Goal: Information Seeking & Learning: Learn about a topic

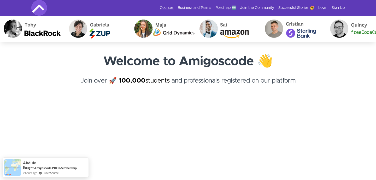
click at [172, 8] on link "Courses" at bounding box center [167, 7] width 14 height 5
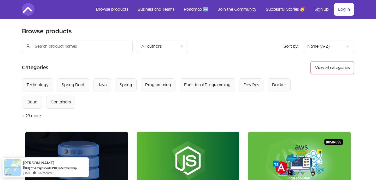
click at [114, 45] on input "search" at bounding box center [77, 46] width 111 height 13
paste input "microservices & distributed systems"
type input "microservices & distributed systems"
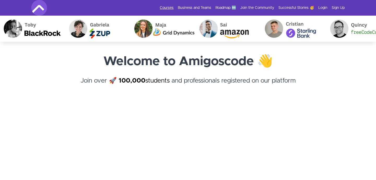
click at [169, 6] on link "Courses" at bounding box center [167, 7] width 14 height 5
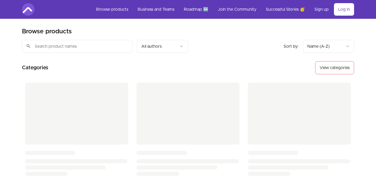
click at [84, 47] on input "search" at bounding box center [77, 46] width 111 height 13
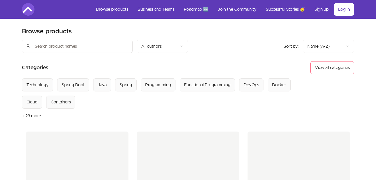
paste input "microservices & distributed systems"
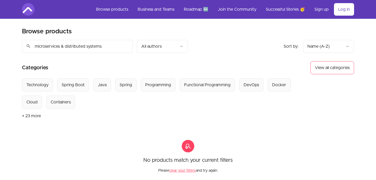
click at [63, 47] on input "microservices & distributed systems" at bounding box center [77, 46] width 111 height 13
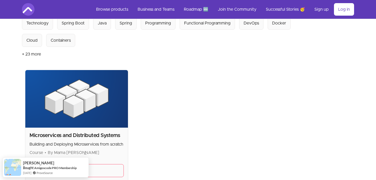
scroll to position [75, 0]
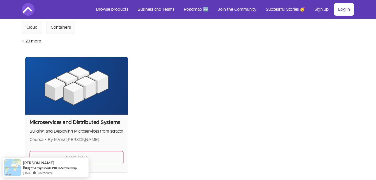
type input "microservices"
click at [84, 95] on img at bounding box center [76, 86] width 103 height 58
